Goal: Transaction & Acquisition: Purchase product/service

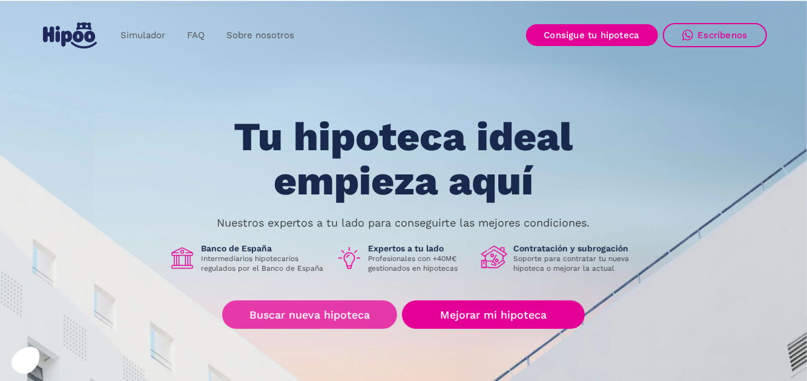
click at [315, 315] on link "Buscar nueva hipoteca" at bounding box center [309, 314] width 175 height 28
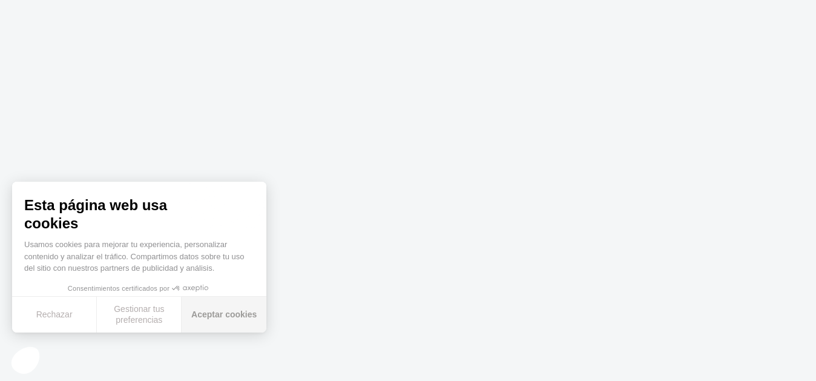
click at [215, 315] on button "Aceptar cookies" at bounding box center [224, 315] width 85 height 36
